Goal: Find contact information

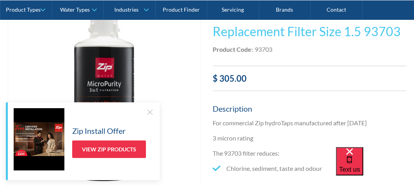
click at [151, 111] on div at bounding box center [150, 112] width 8 height 8
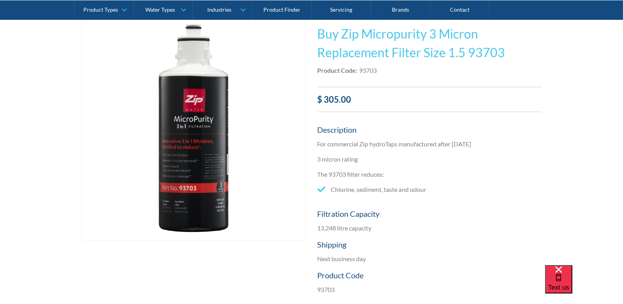
scroll to position [142, 0]
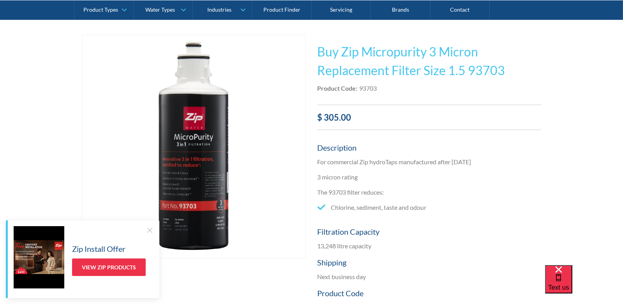
click at [149, 186] on div at bounding box center [150, 230] width 8 height 8
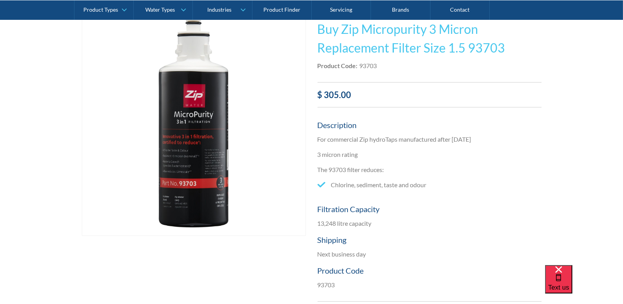
scroll to position [156, 0]
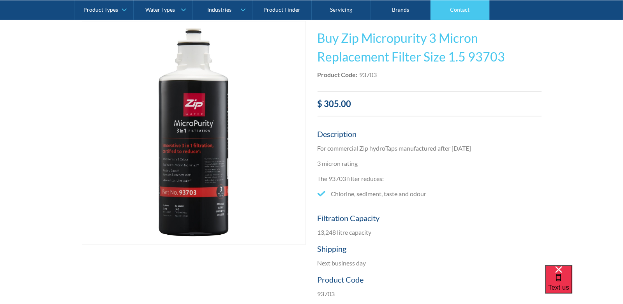
click at [413, 5] on link "Contact" at bounding box center [460, 9] width 59 height 19
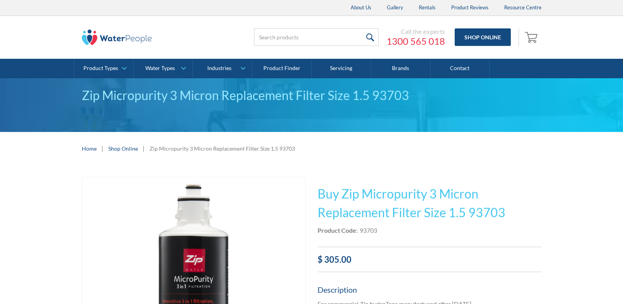
scroll to position [156, 0]
